Goal: Task Accomplishment & Management: Manage account settings

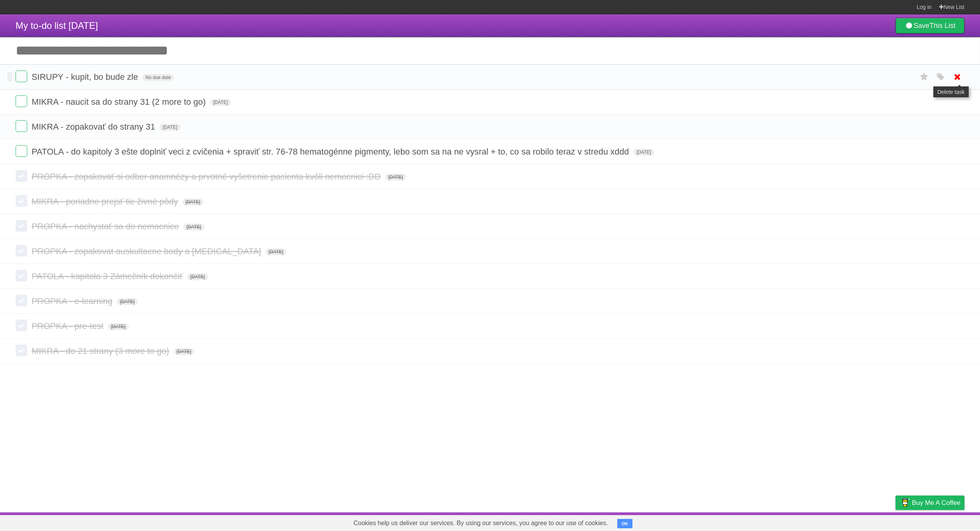
click at [954, 76] on icon at bounding box center [957, 76] width 11 height 13
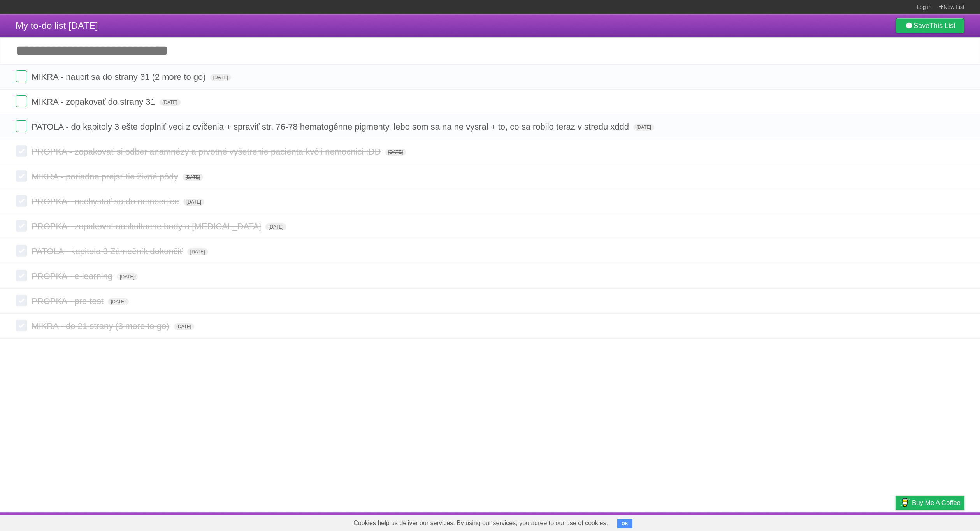
click at [955, 83] on icon at bounding box center [957, 76] width 11 height 13
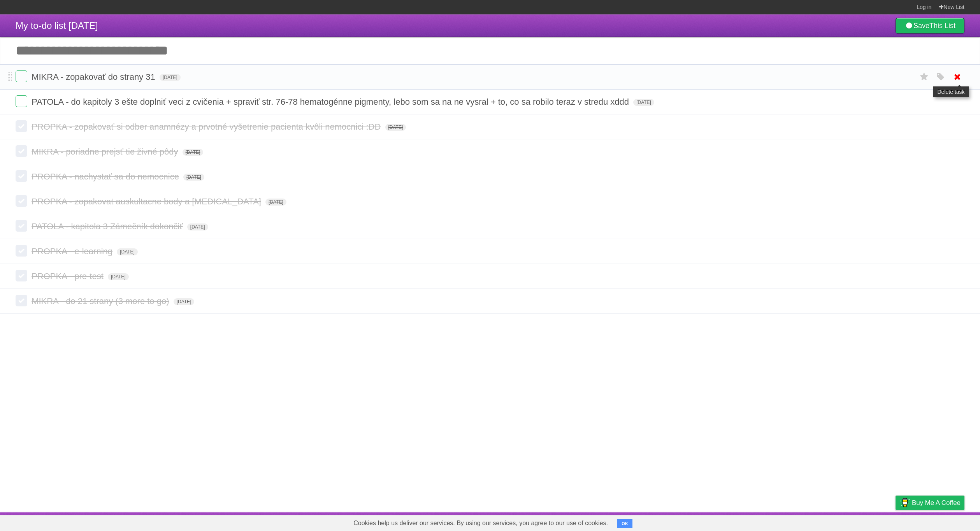
click at [954, 78] on icon at bounding box center [957, 76] width 11 height 13
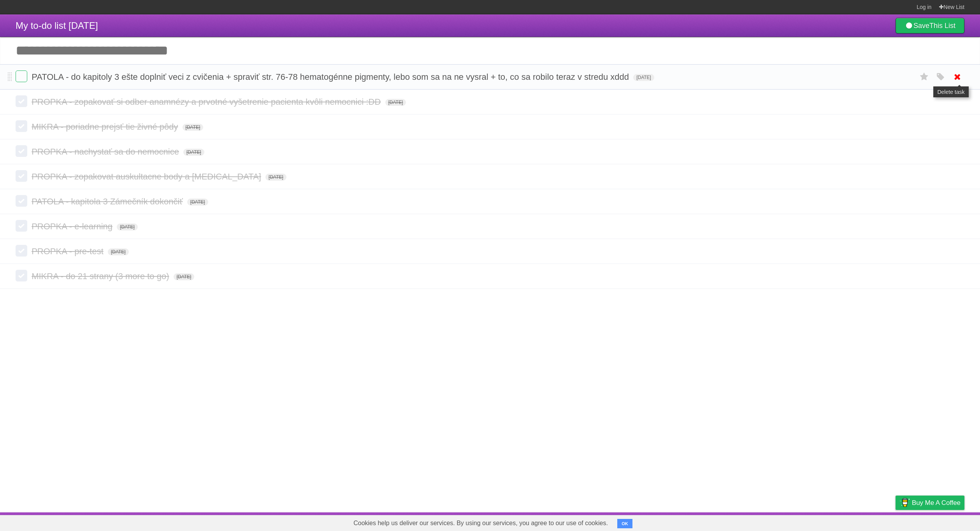
click at [955, 79] on icon at bounding box center [957, 76] width 11 height 13
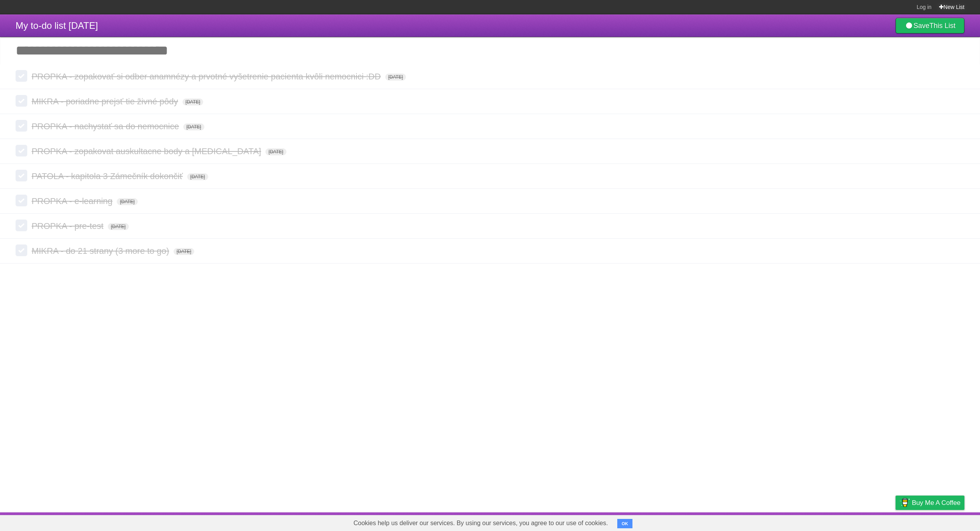
click at [952, 6] on link "New List" at bounding box center [951, 7] width 25 height 14
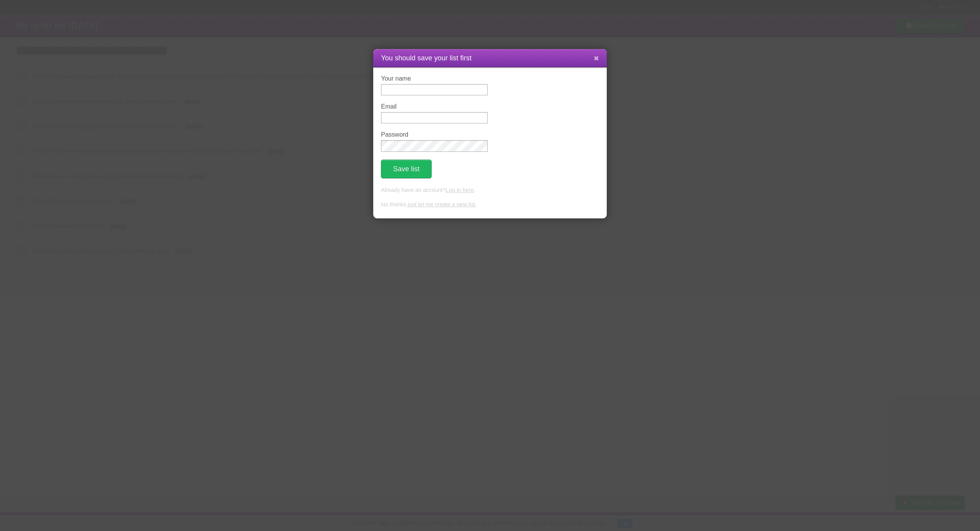
click at [601, 63] on button at bounding box center [596, 58] width 17 height 15
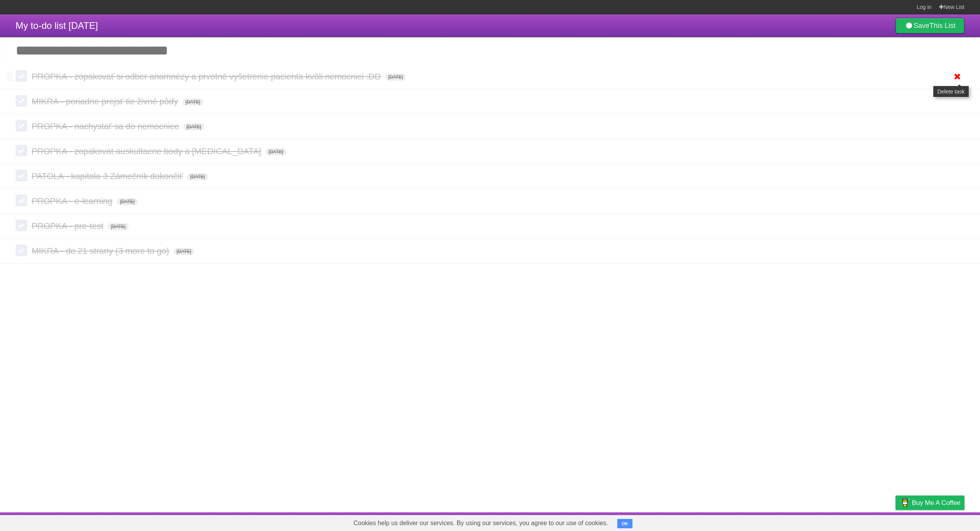
click at [955, 78] on icon at bounding box center [957, 76] width 11 height 13
click at [959, 77] on icon at bounding box center [957, 76] width 11 height 13
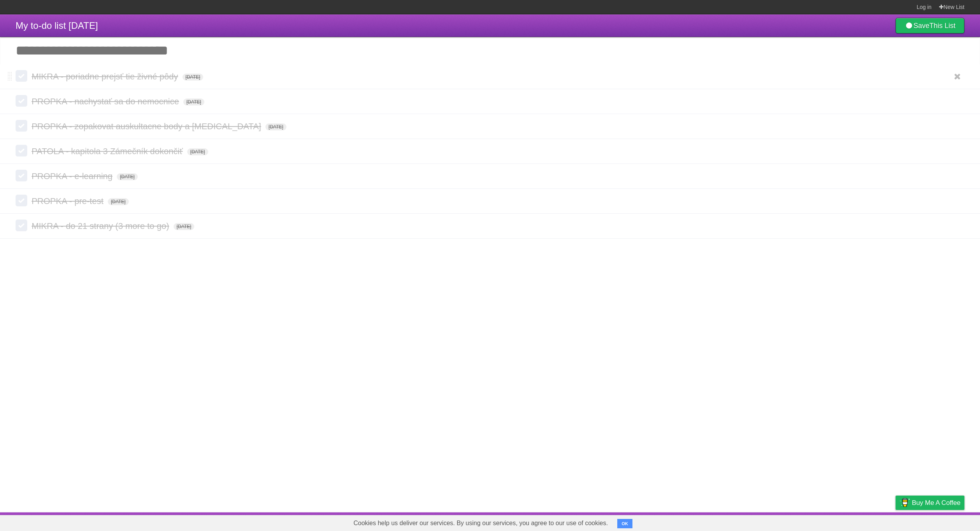
click at [949, 77] on ul "White Red Blue Green Purple Orange" at bounding box center [956, 76] width 17 height 13
click at [968, 81] on li "MIKRA - poriadne prejsť tie živné pôdy [DATE] White Red Blue Green Purple Orange" at bounding box center [490, 76] width 980 height 25
click at [959, 77] on icon at bounding box center [957, 76] width 11 height 13
click at [952, 78] on icon at bounding box center [957, 76] width 11 height 13
click at [961, 79] on icon at bounding box center [957, 76] width 11 height 13
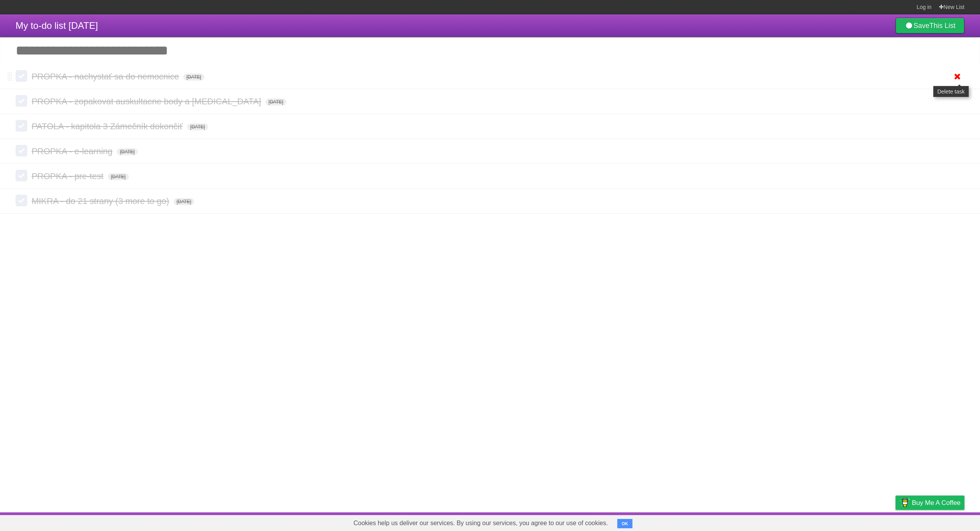
click at [955, 80] on icon at bounding box center [957, 76] width 11 height 13
click at [961, 82] on icon at bounding box center [957, 76] width 11 height 13
click at [959, 78] on icon at bounding box center [957, 76] width 11 height 13
click at [965, 83] on li "PATOLA - kapitola 3 Zámečník dokončiť [DATE] White Red Blue Green Purple Orange" at bounding box center [490, 76] width 980 height 25
click at [961, 81] on icon at bounding box center [957, 76] width 11 height 13
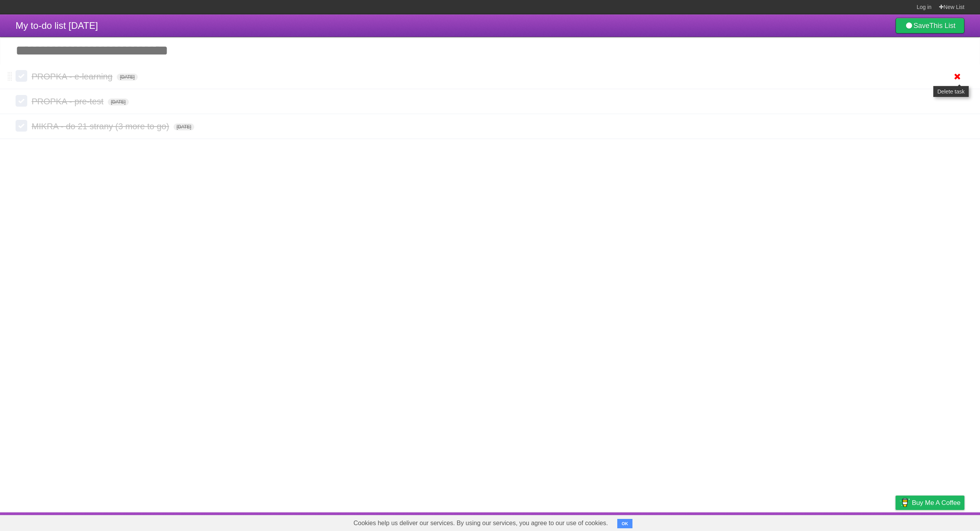
click at [962, 77] on icon at bounding box center [957, 76] width 11 height 13
click at [955, 78] on icon at bounding box center [957, 76] width 11 height 13
click at [954, 79] on icon at bounding box center [957, 76] width 11 height 13
click at [958, 80] on icon at bounding box center [957, 76] width 11 height 13
click at [959, 79] on icon at bounding box center [957, 76] width 11 height 13
